Goal: Information Seeking & Learning: Learn about a topic

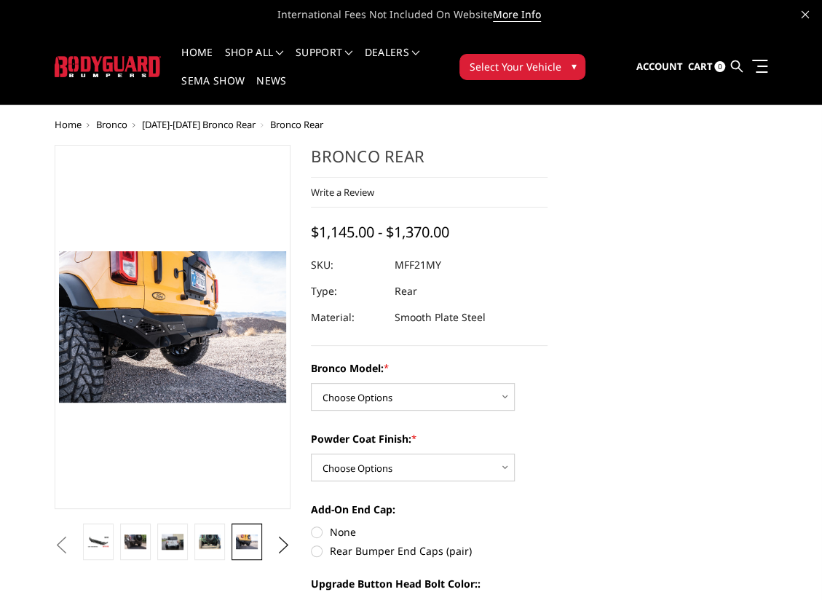
scroll to position [0, 854]
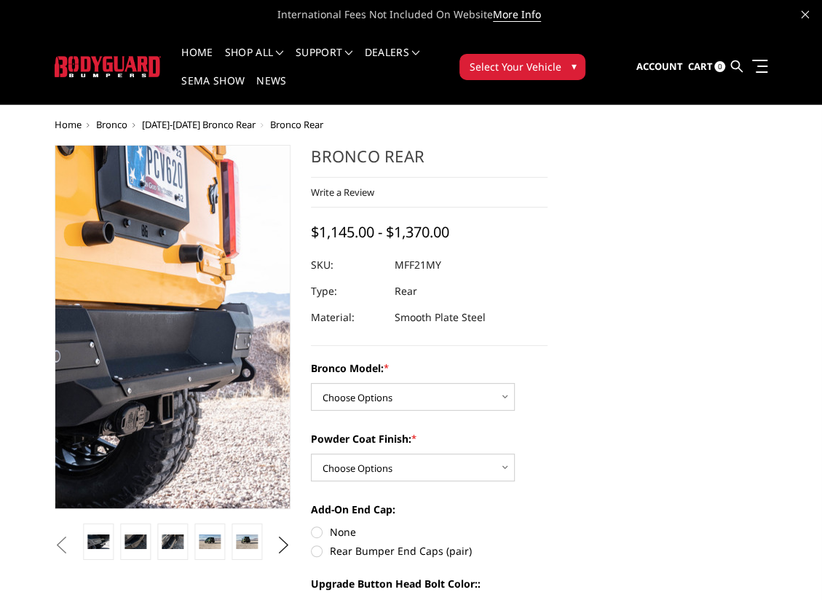
click at [214, 288] on img at bounding box center [50, 354] width 932 height 621
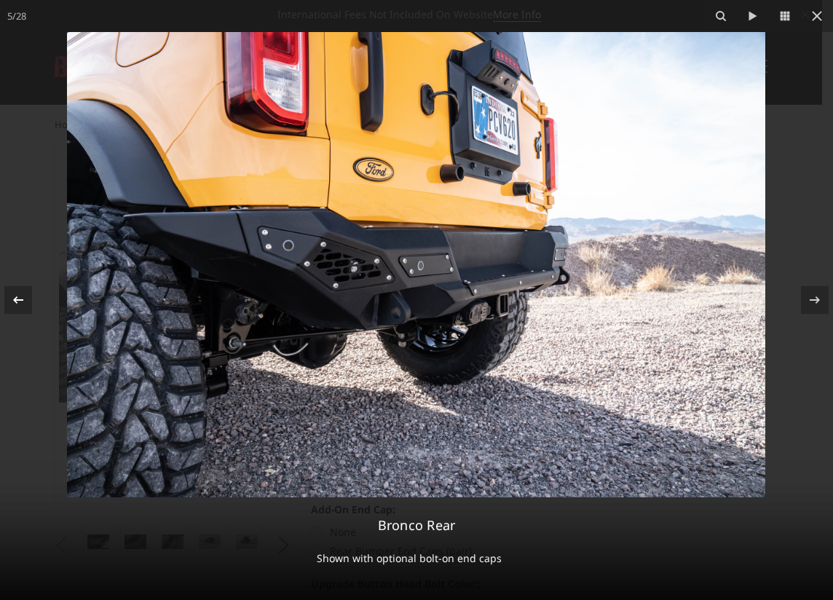
click at [19, 296] on icon at bounding box center [17, 299] width 17 height 17
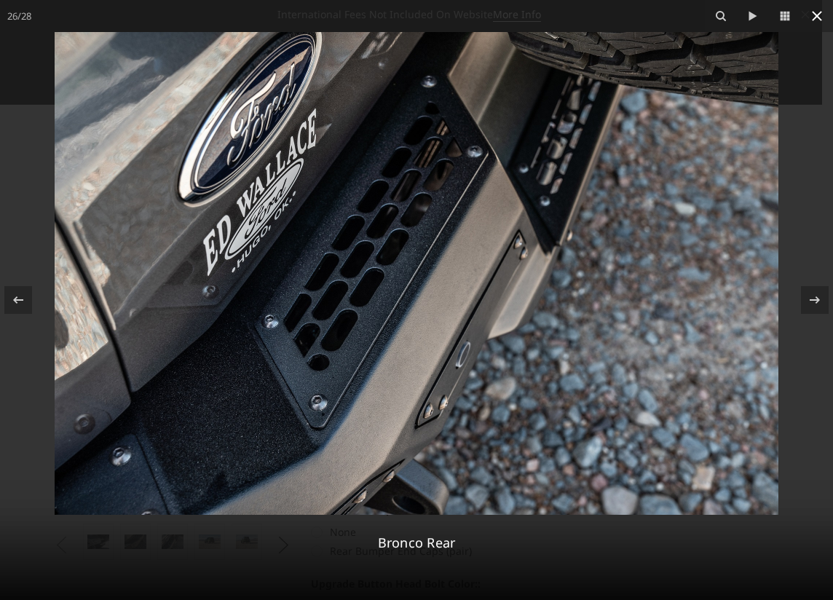
click at [814, 15] on icon at bounding box center [816, 15] width 17 height 17
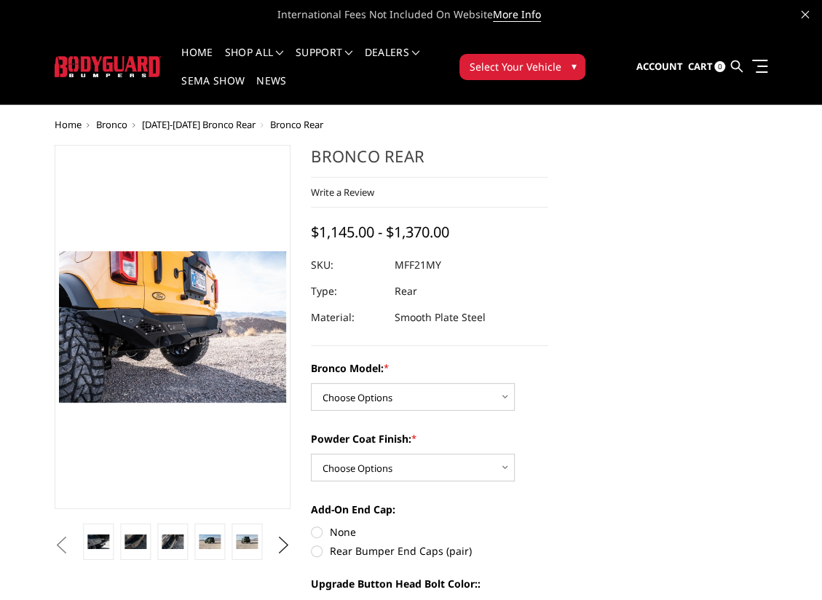
click at [115, 122] on span "Bronco" at bounding box center [111, 124] width 31 height 13
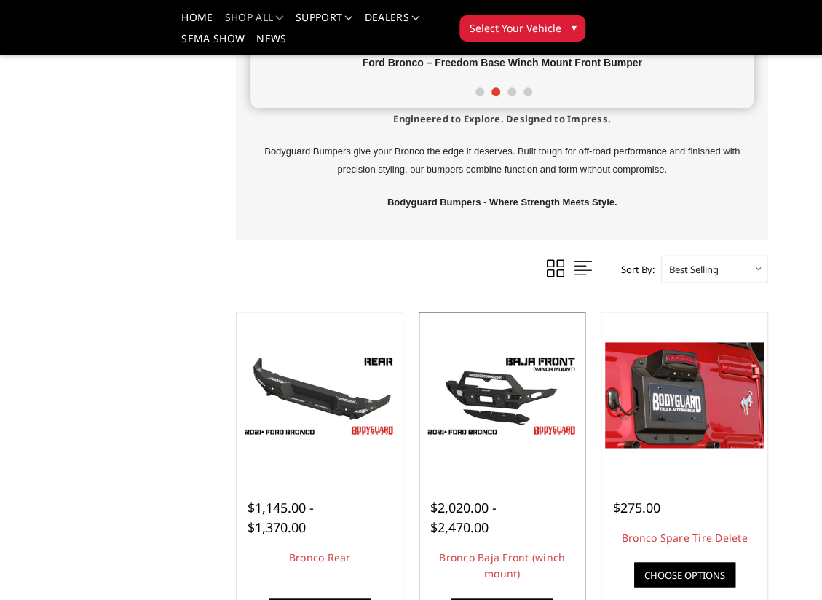
scroll to position [728, 0]
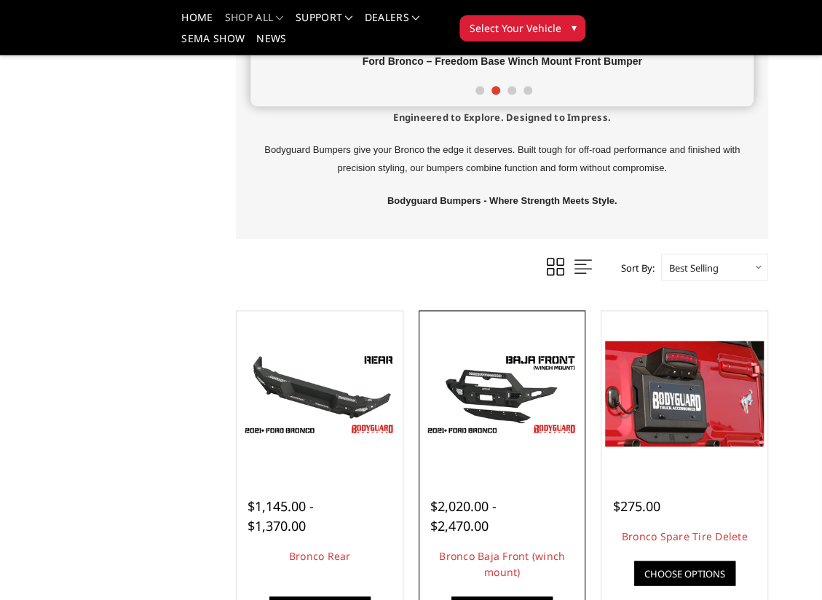
click at [484, 401] on img at bounding box center [502, 394] width 159 height 89
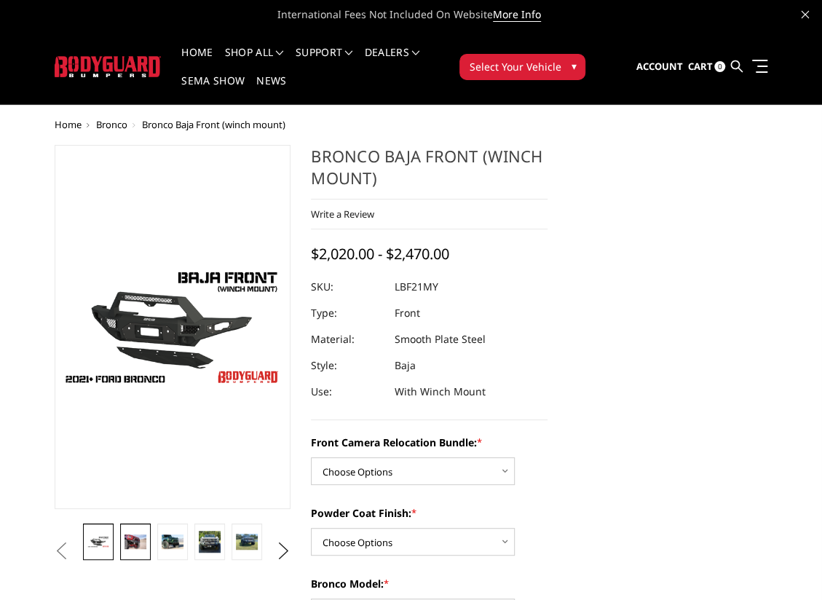
click at [136, 541] on img at bounding box center [135, 541] width 21 height 14
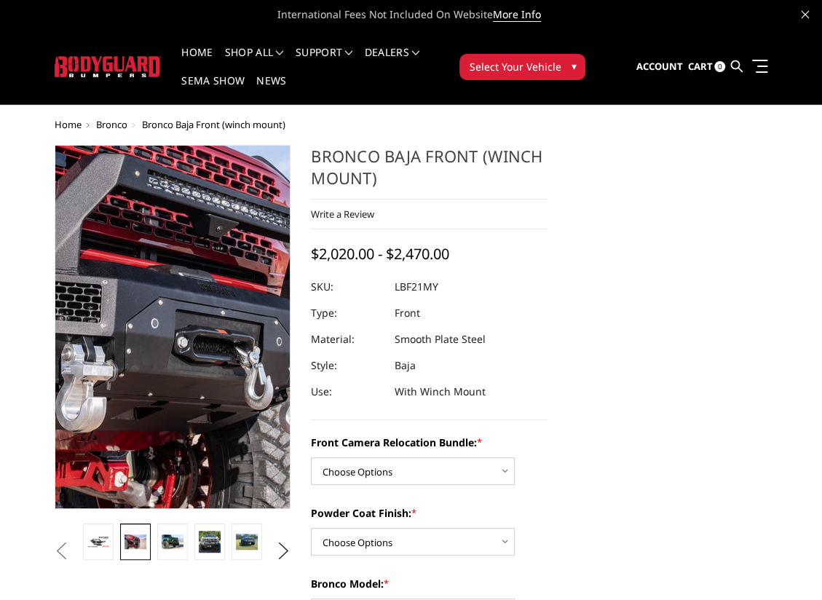
click at [188, 321] on img at bounding box center [127, 331] width 932 height 621
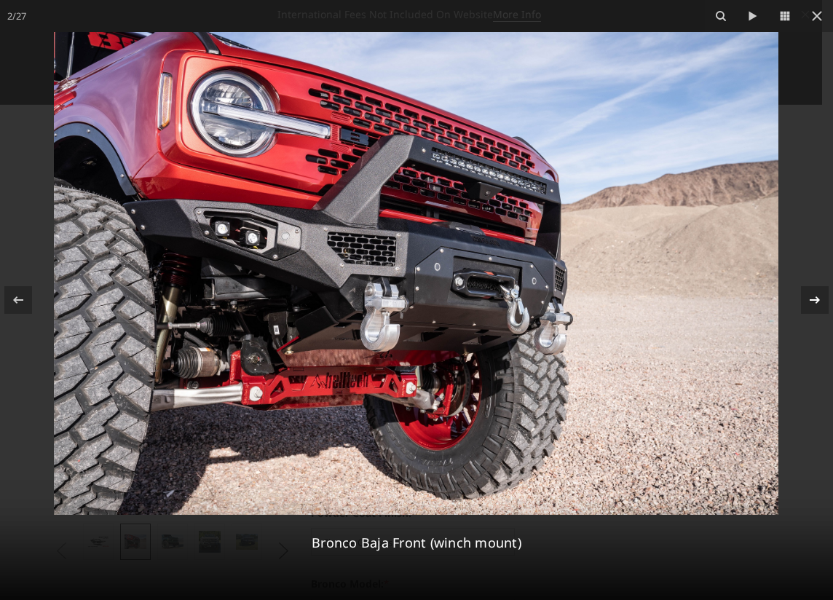
click at [815, 296] on icon at bounding box center [814, 299] width 17 height 17
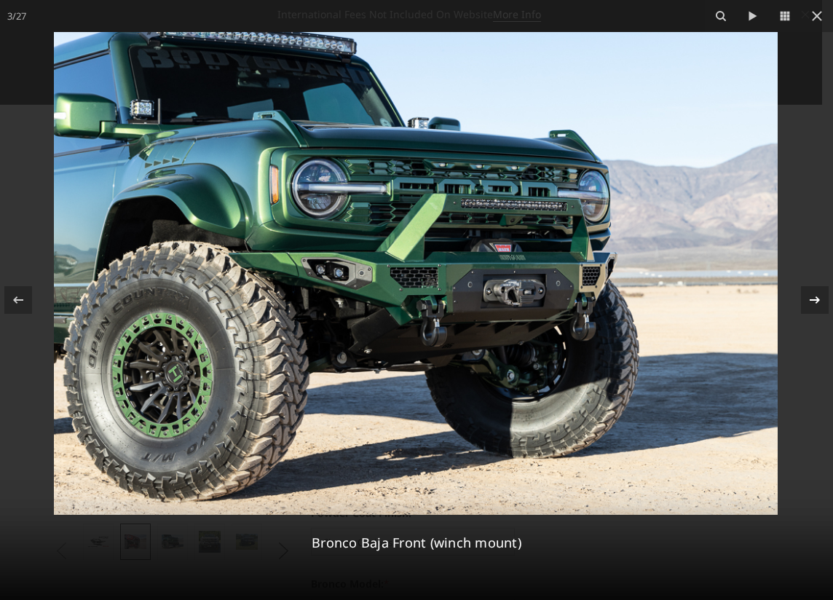
click at [810, 299] on icon at bounding box center [814, 299] width 17 height 17
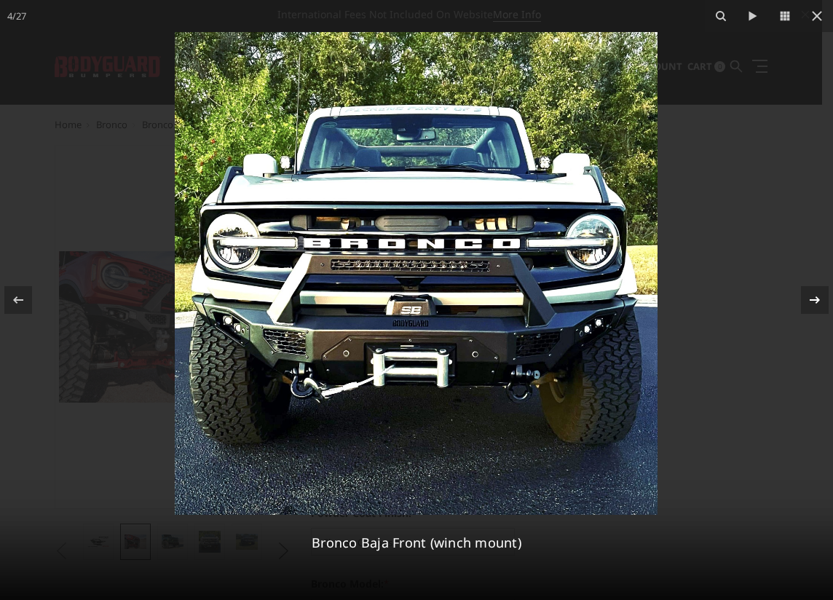
click at [813, 304] on icon at bounding box center [814, 299] width 17 height 17
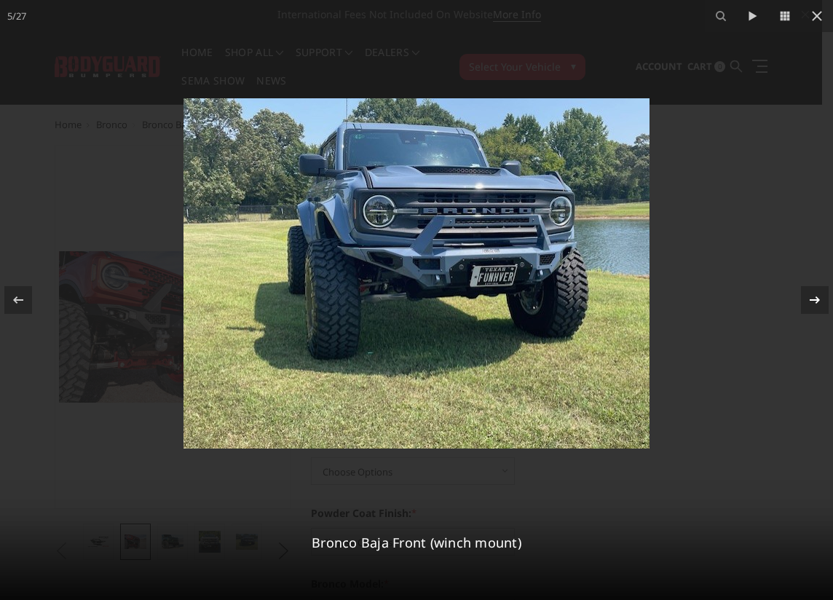
click at [813, 304] on icon at bounding box center [814, 299] width 17 height 17
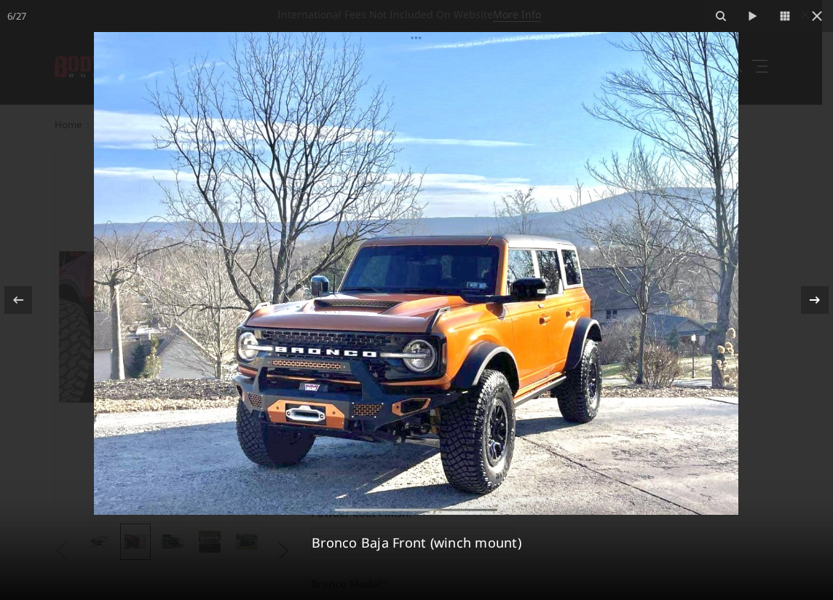
click at [813, 304] on icon at bounding box center [814, 299] width 17 height 17
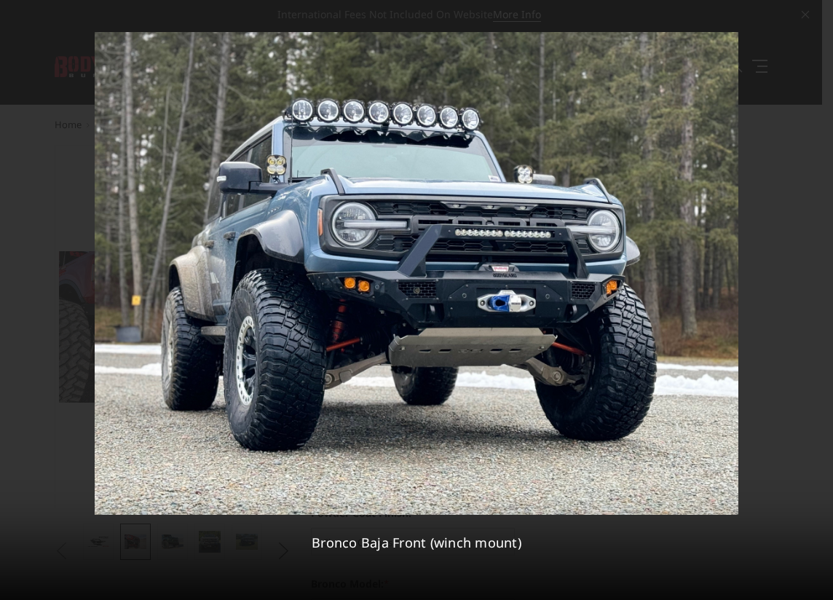
click at [813, 304] on icon at bounding box center [814, 299] width 17 height 17
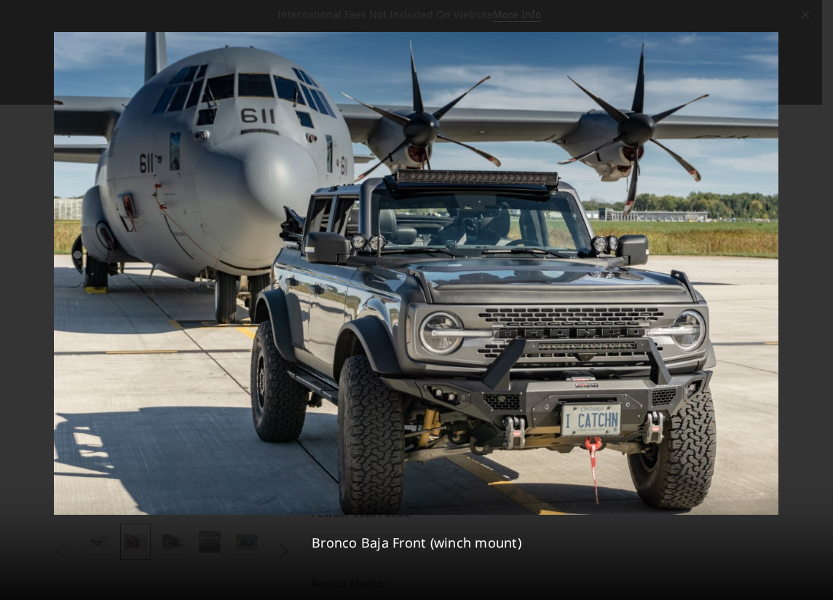
click at [814, 305] on div "8 / 27 Bronco Baja Front (winch mount)" at bounding box center [416, 300] width 833 height 600
click at [816, 301] on icon at bounding box center [814, 299] width 17 height 17
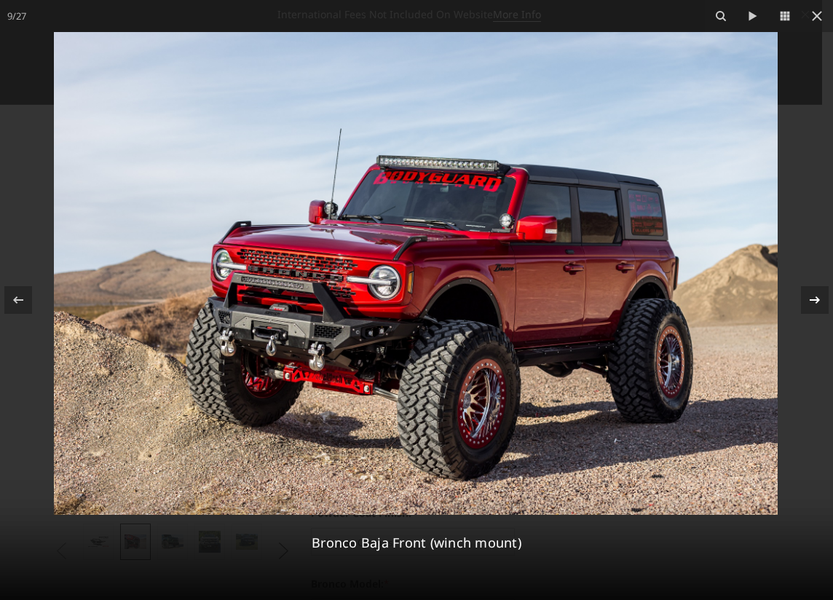
click at [816, 301] on div "9 / 27 Bronco Baja Front (winch mount)" at bounding box center [416, 300] width 833 height 600
click at [816, 301] on icon at bounding box center [814, 299] width 17 height 17
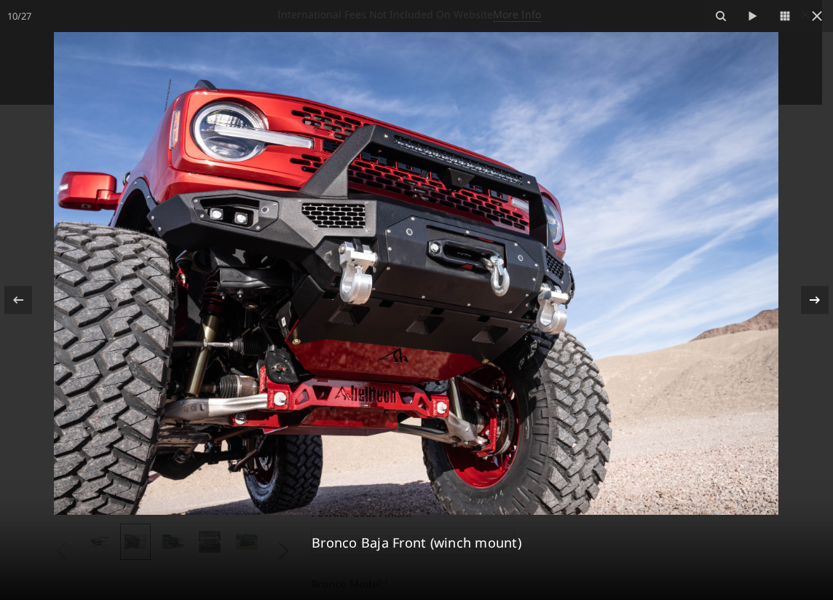
click at [816, 301] on icon at bounding box center [814, 299] width 17 height 17
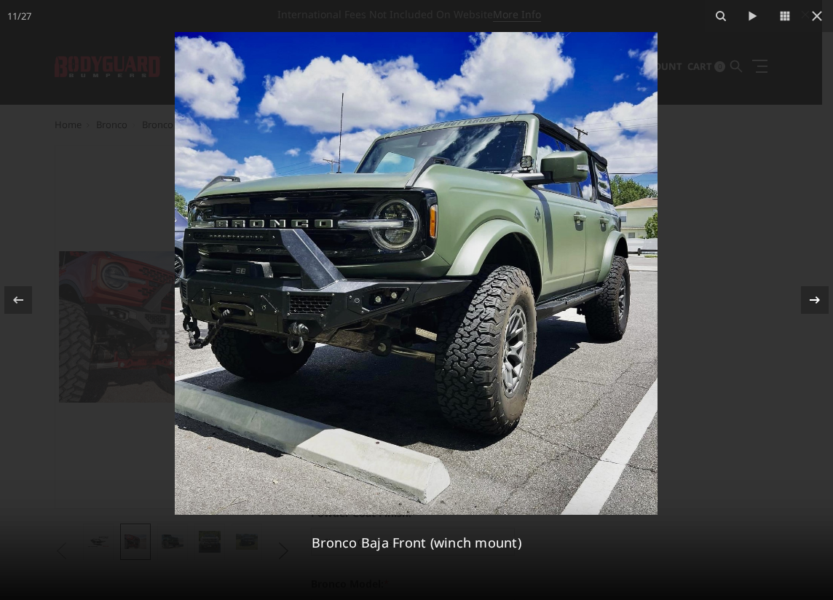
click at [816, 301] on icon at bounding box center [814, 299] width 17 height 17
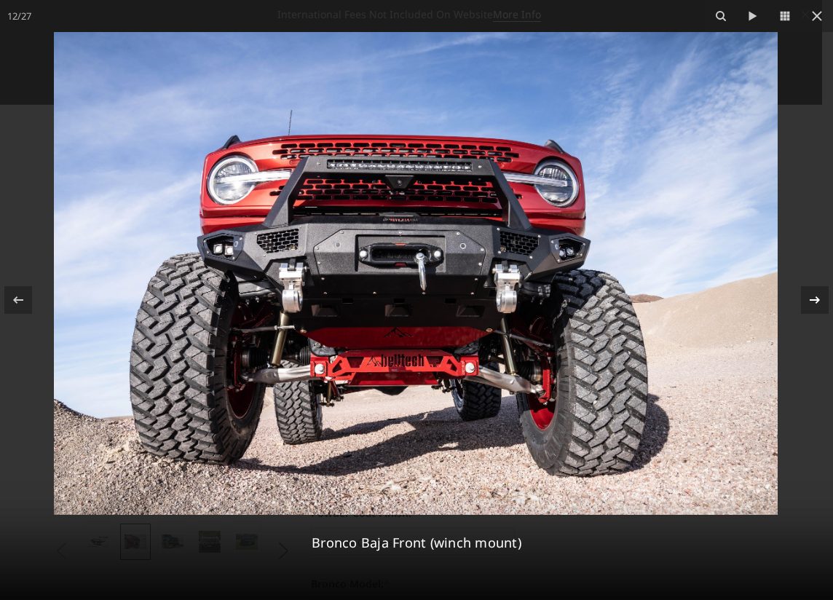
click at [816, 301] on icon at bounding box center [814, 299] width 17 height 17
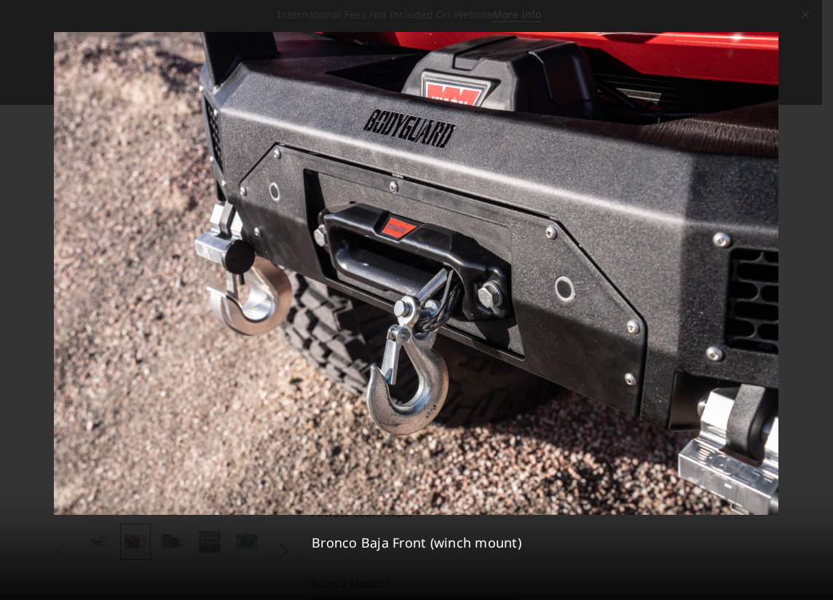
click at [816, 301] on div "13 / 27 Bronco Baja Front (winch mount)" at bounding box center [416, 300] width 833 height 600
click at [816, 301] on icon at bounding box center [814, 299] width 17 height 17
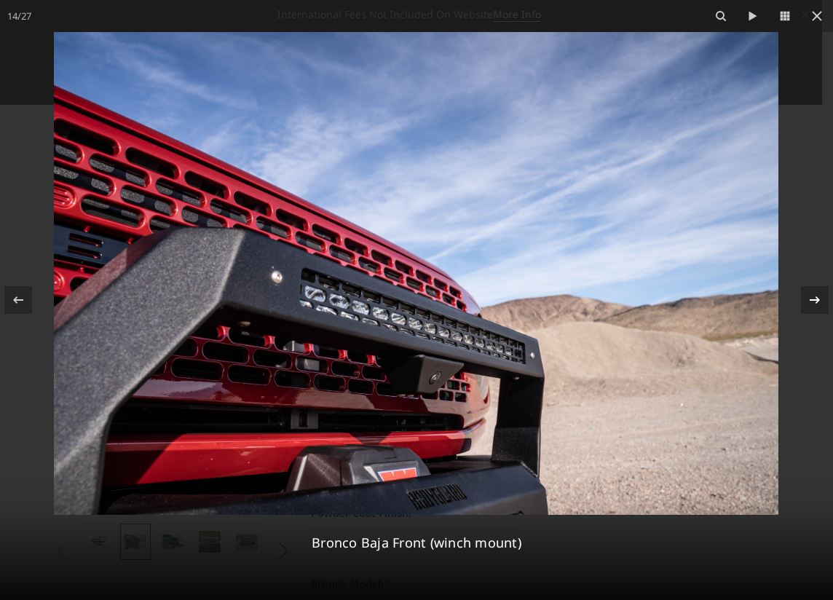
click at [816, 301] on icon at bounding box center [814, 299] width 17 height 17
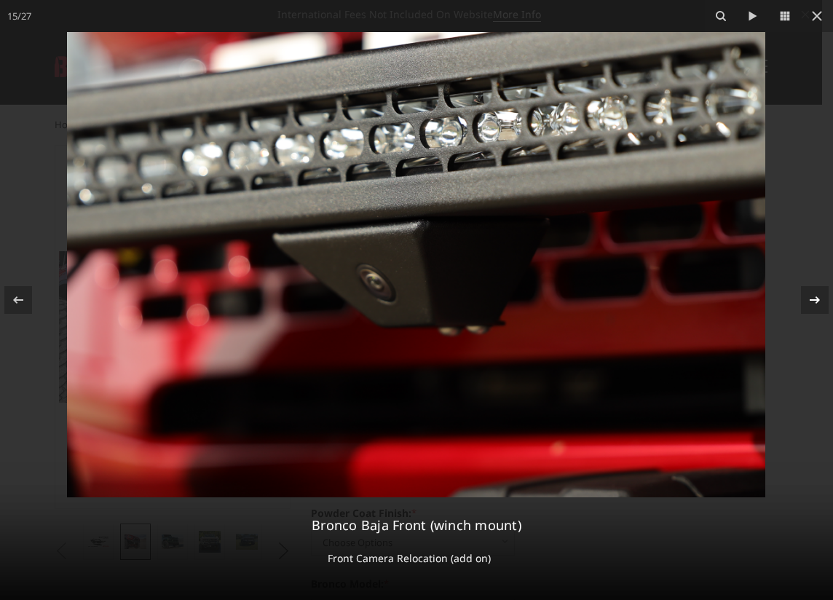
click at [816, 301] on icon at bounding box center [814, 299] width 17 height 17
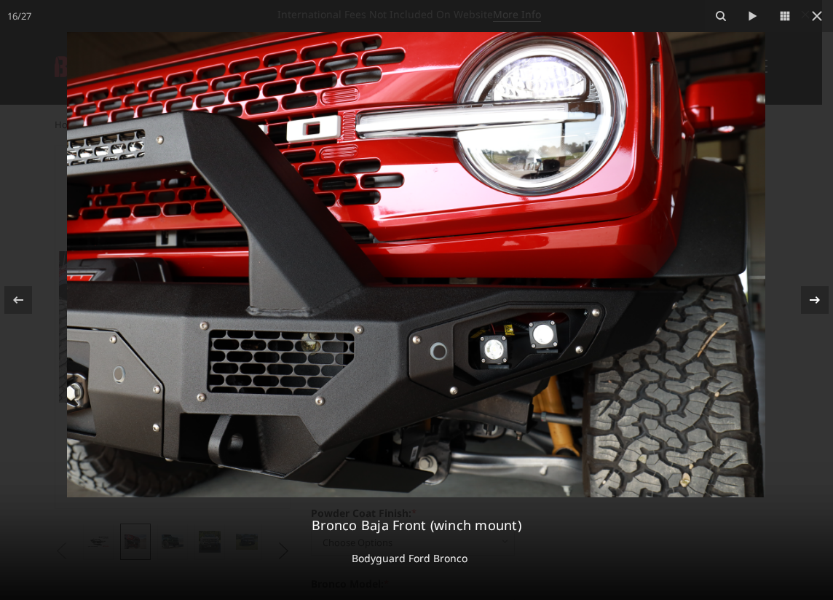
click at [816, 301] on icon at bounding box center [814, 299] width 17 height 17
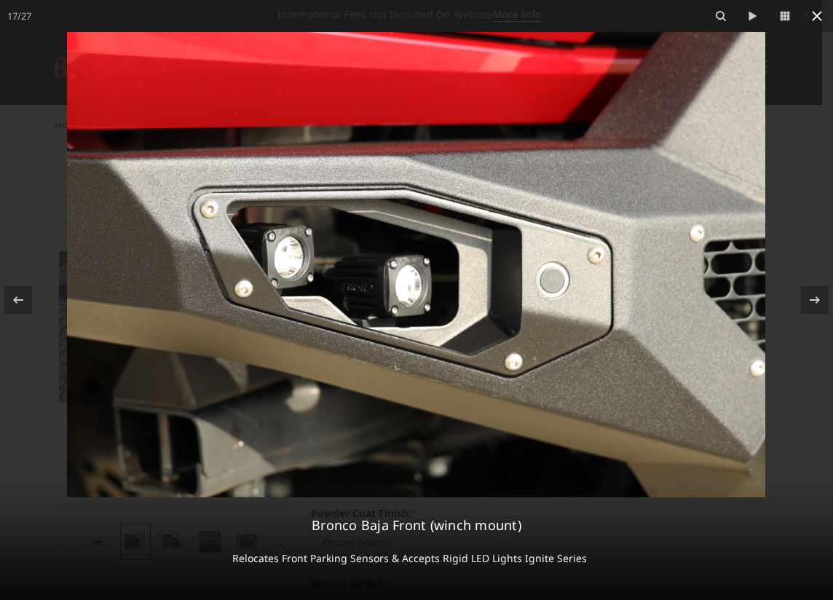
click at [816, 20] on icon at bounding box center [816, 15] width 17 height 17
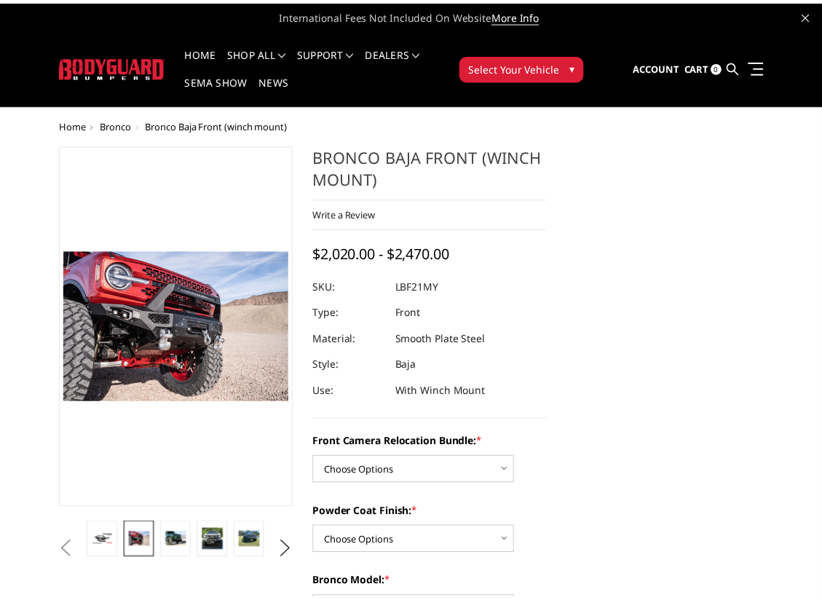
scroll to position [0, 520]
